Goal: Browse casually

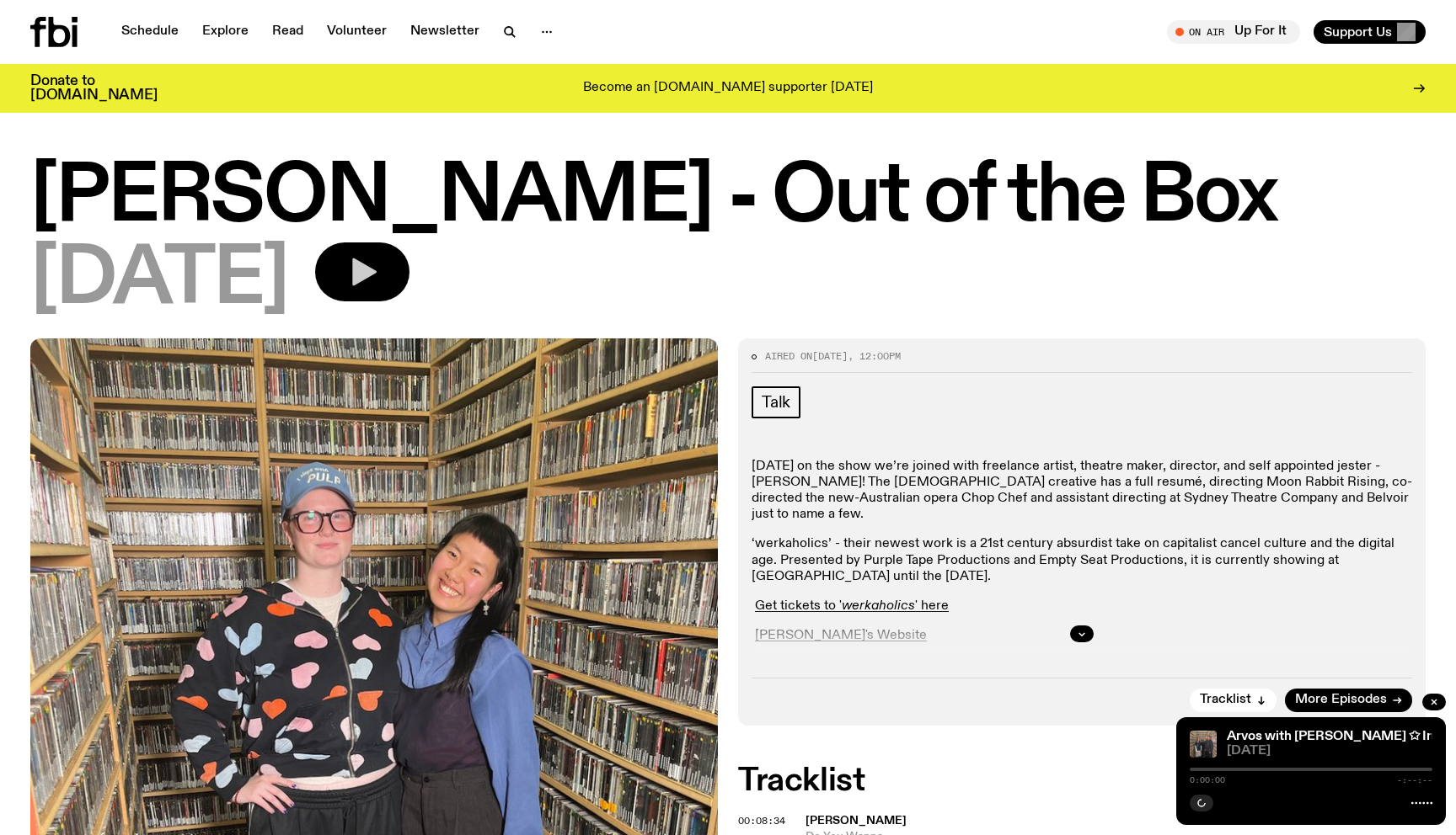
click at [379, 284] on icon "button" at bounding box center [362, 271] width 33 height 33
click at [379, 279] on icon "button" at bounding box center [362, 271] width 33 height 33
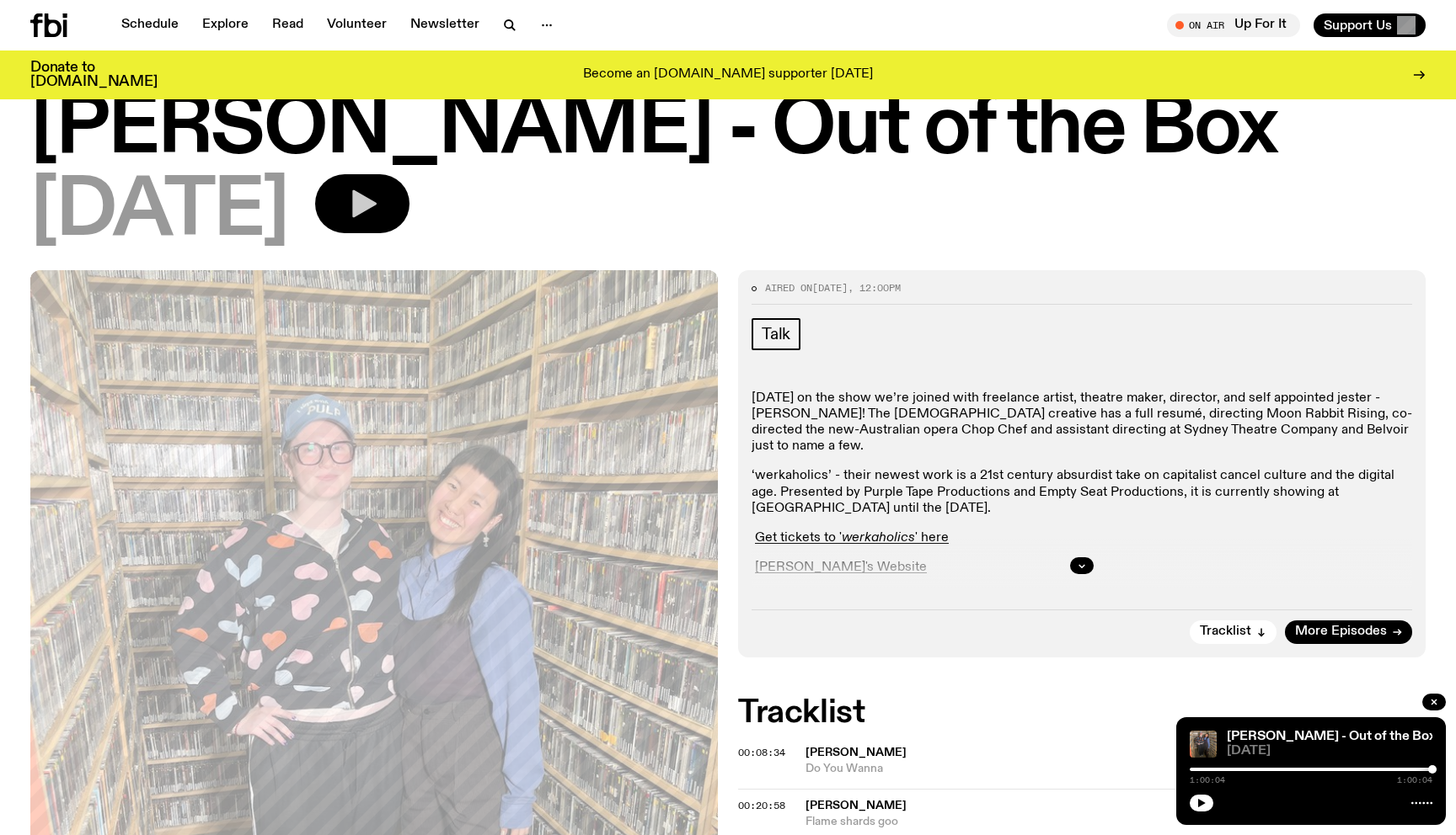
scroll to position [24, 0]
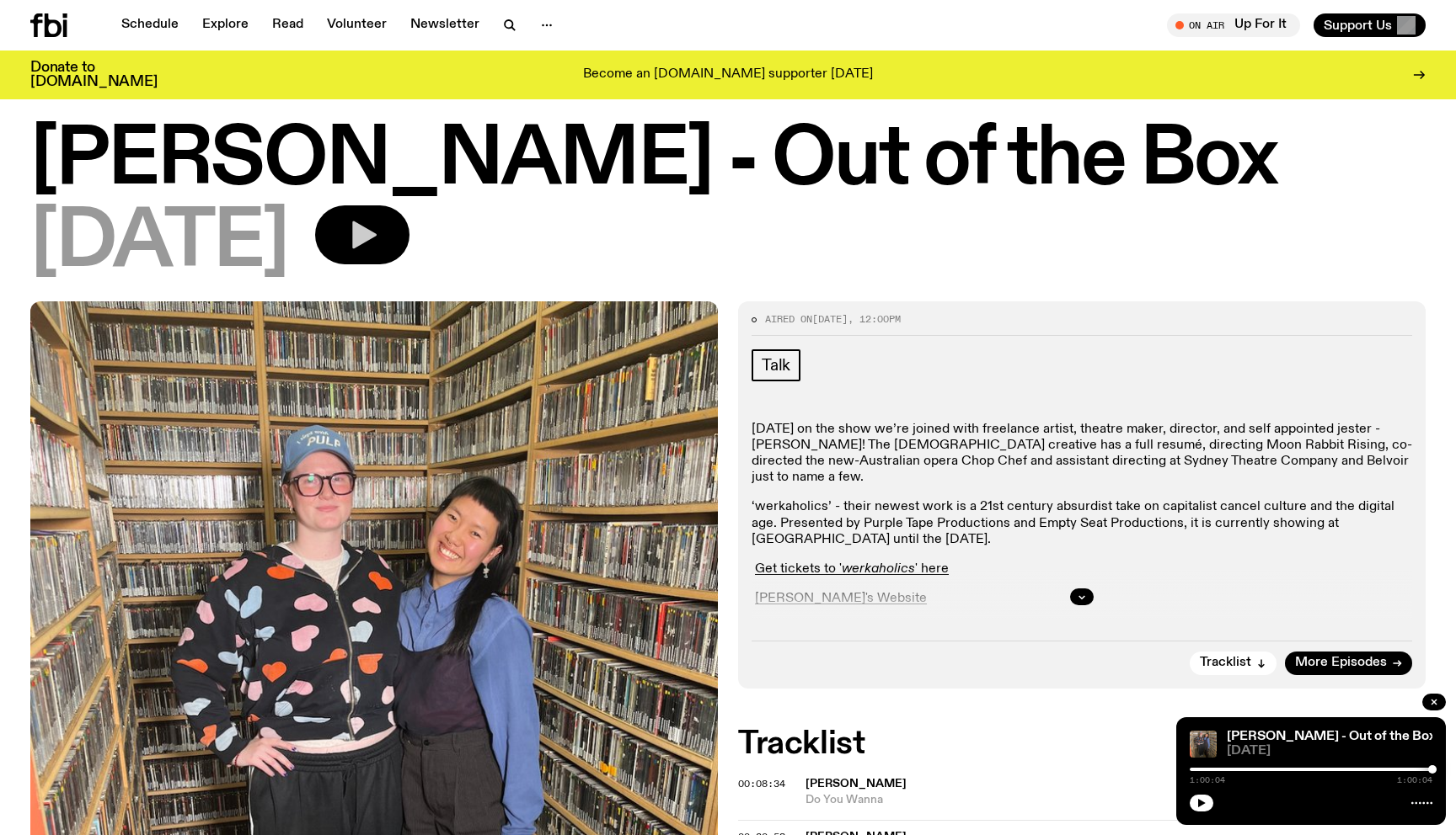
drag, startPoint x: 1202, startPoint y: 768, endPoint x: 1156, endPoint y: 768, distance: 46.0
click at [1195, 795] on button "button" at bounding box center [1201, 804] width 24 height 17
